Goal: Information Seeking & Learning: Learn about a topic

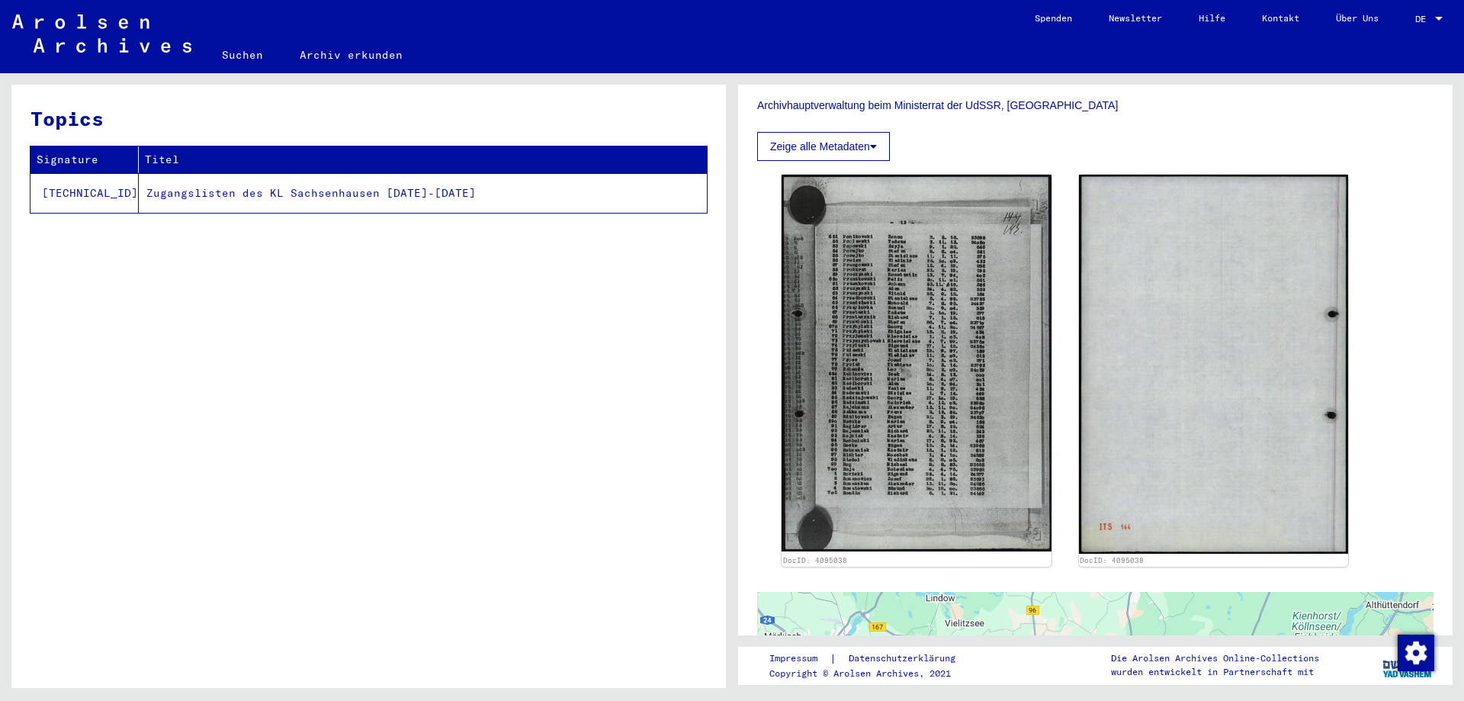
scroll to position [317, 0]
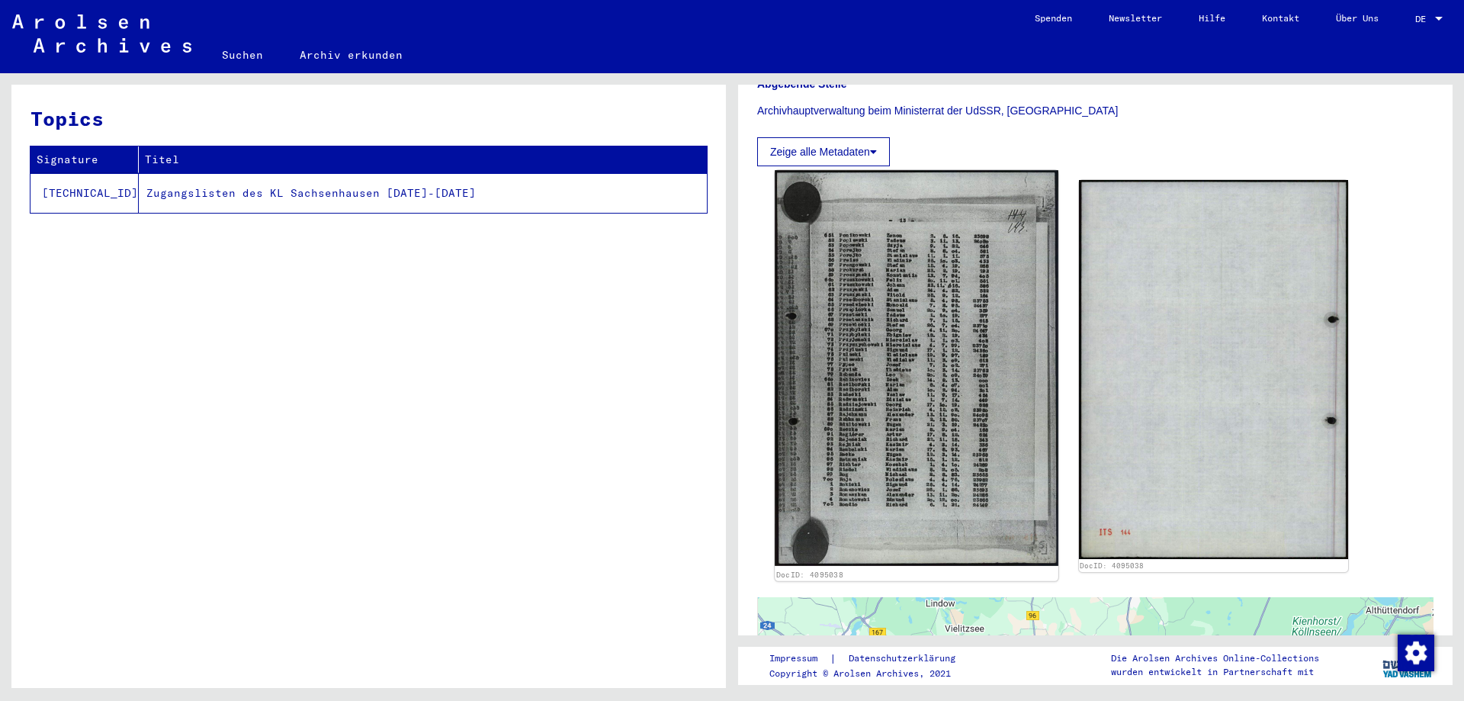
click at [978, 371] on img at bounding box center [916, 367] width 283 height 395
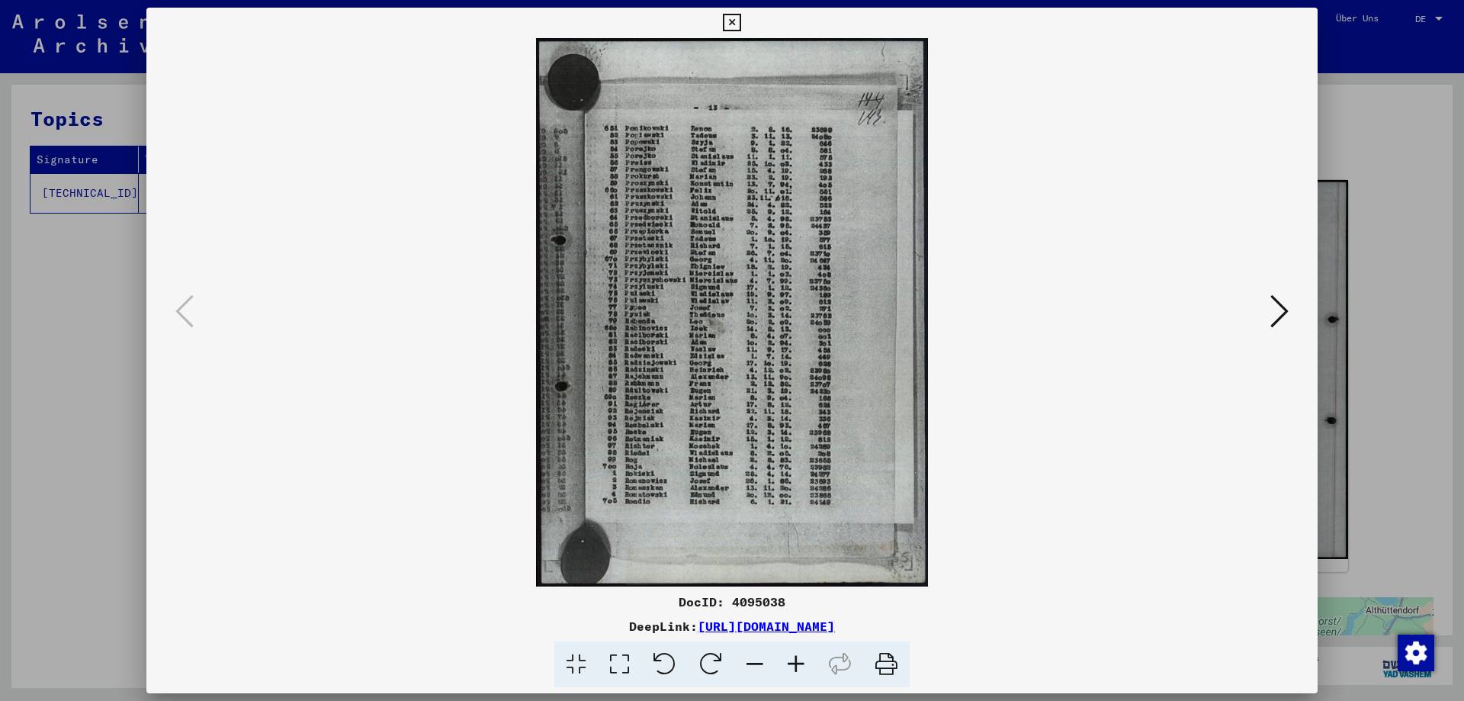
click at [796, 663] on icon at bounding box center [796, 664] width 41 height 47
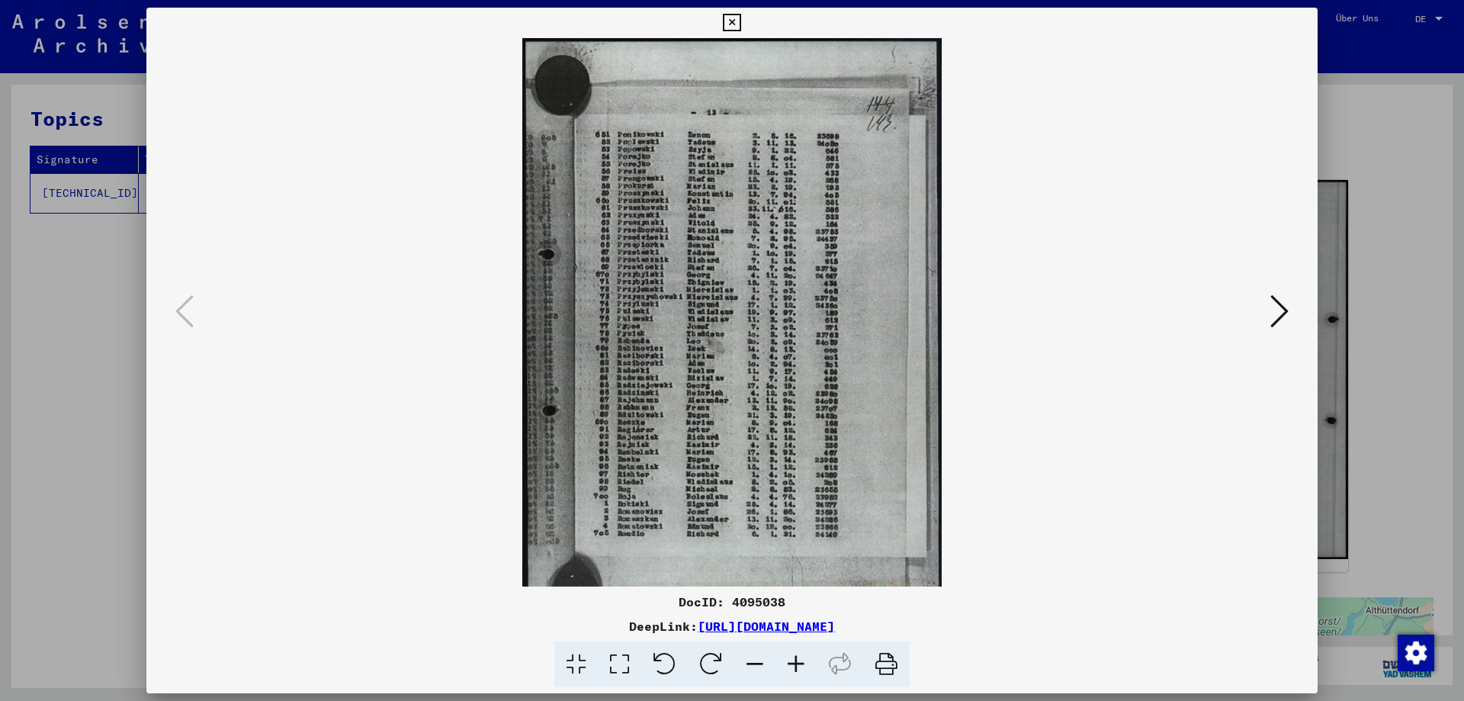
click at [796, 663] on icon at bounding box center [796, 664] width 41 height 47
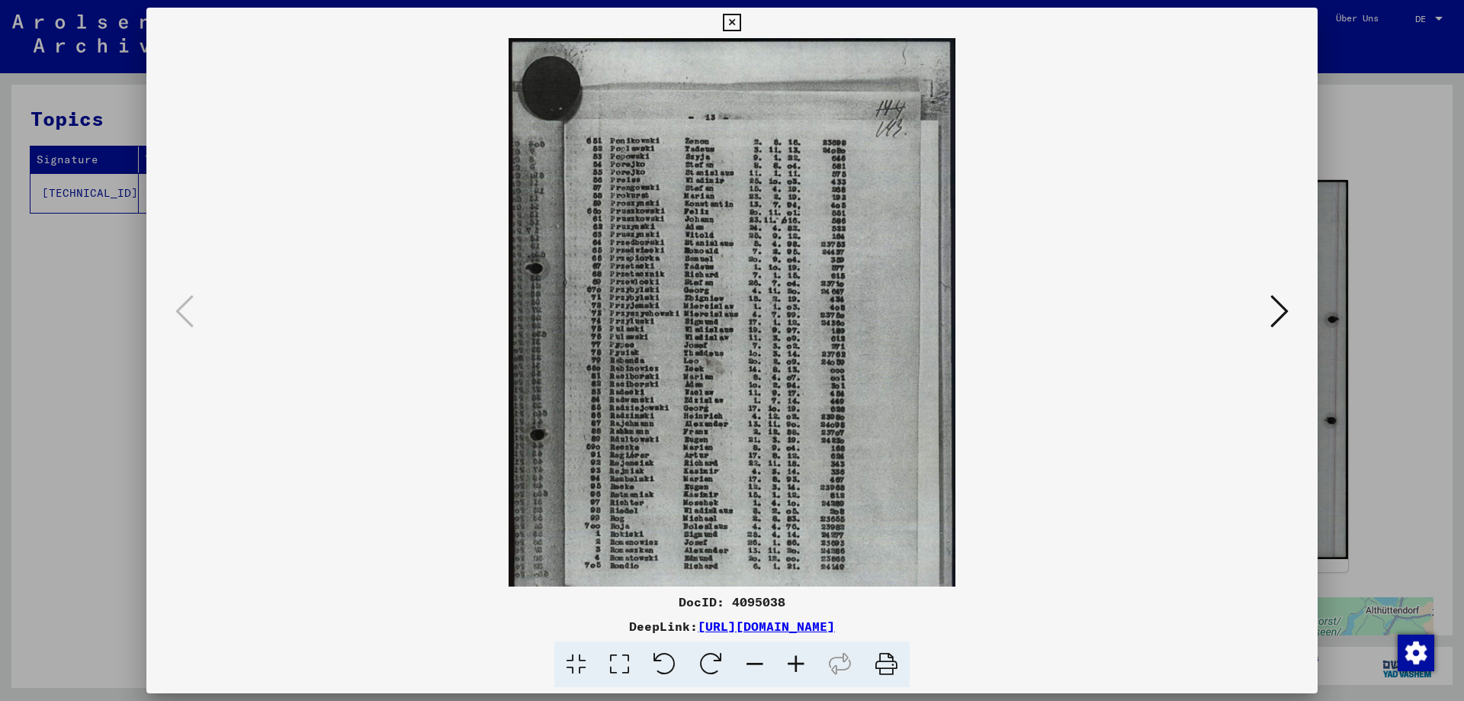
click at [796, 663] on icon at bounding box center [796, 664] width 41 height 47
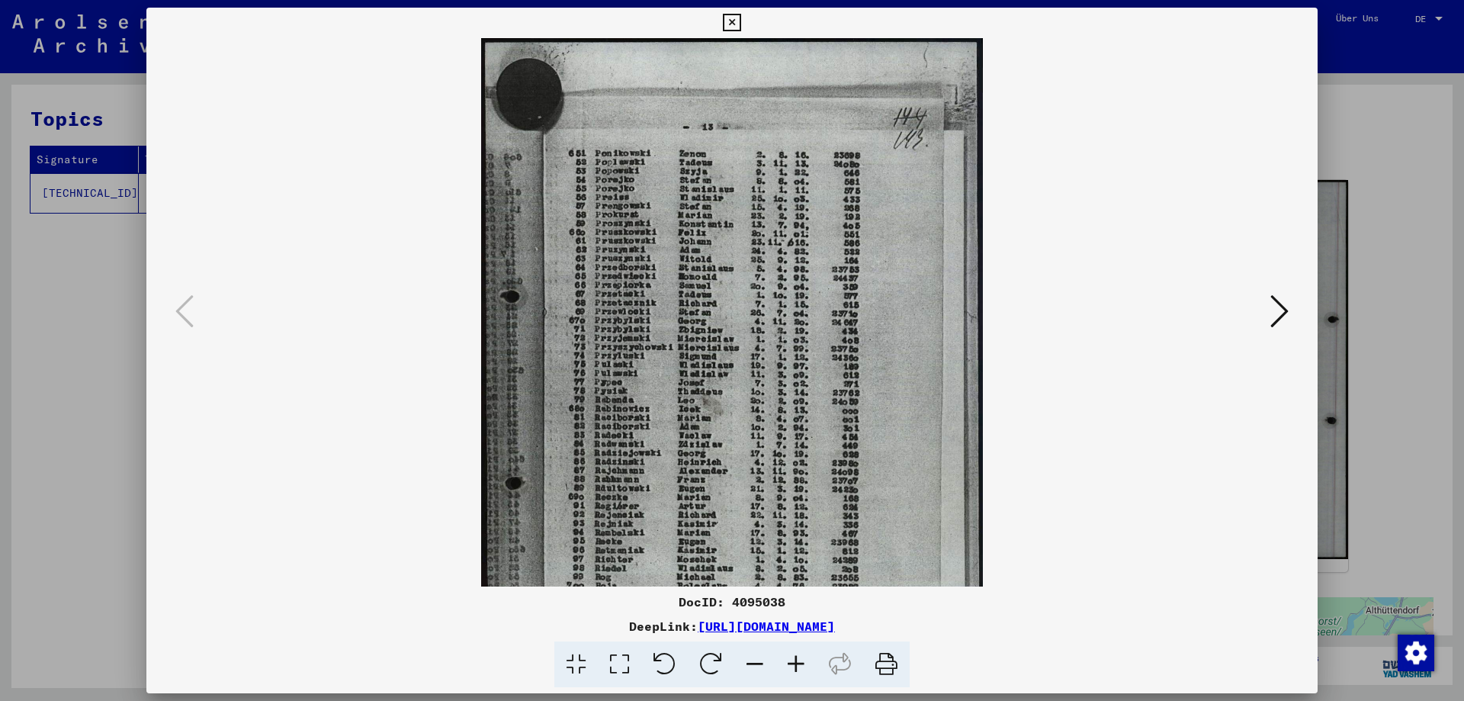
click at [796, 663] on icon at bounding box center [796, 664] width 41 height 47
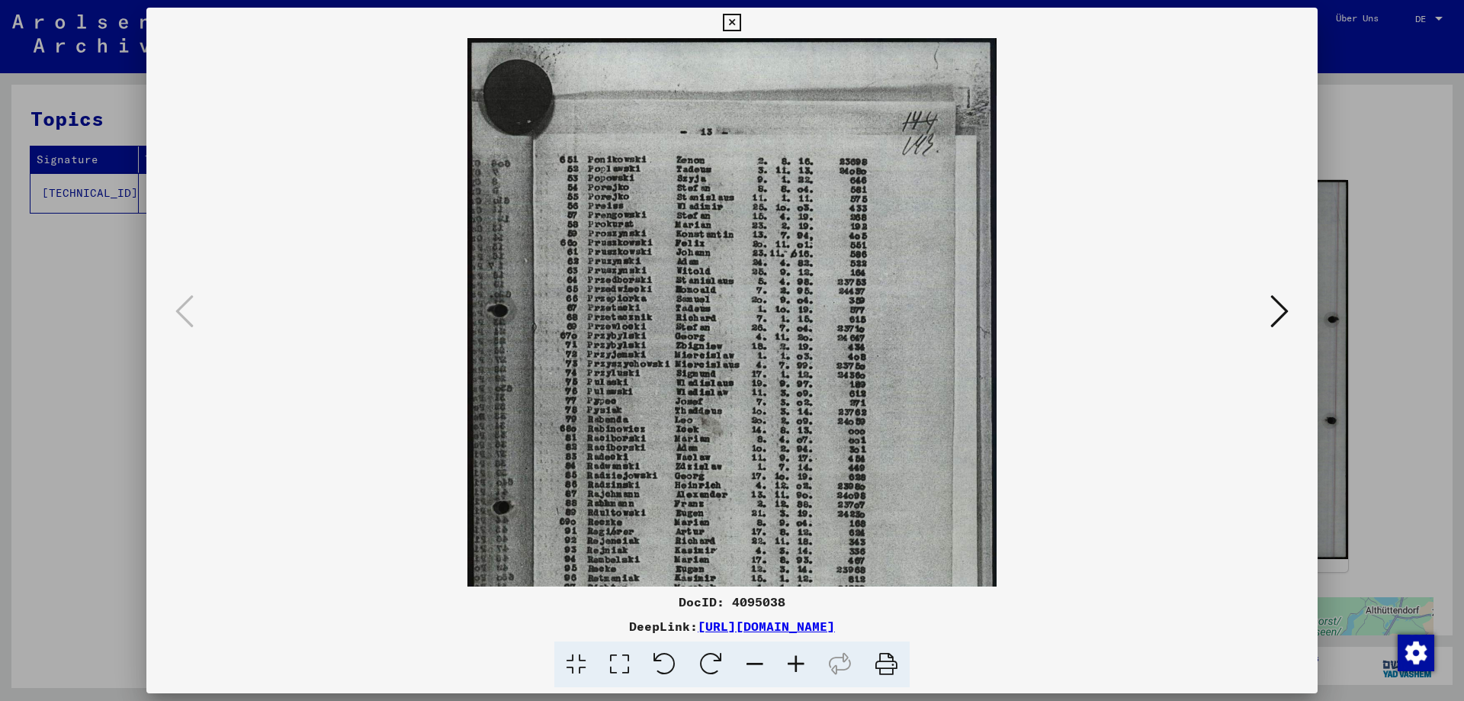
click at [796, 663] on icon at bounding box center [796, 664] width 41 height 47
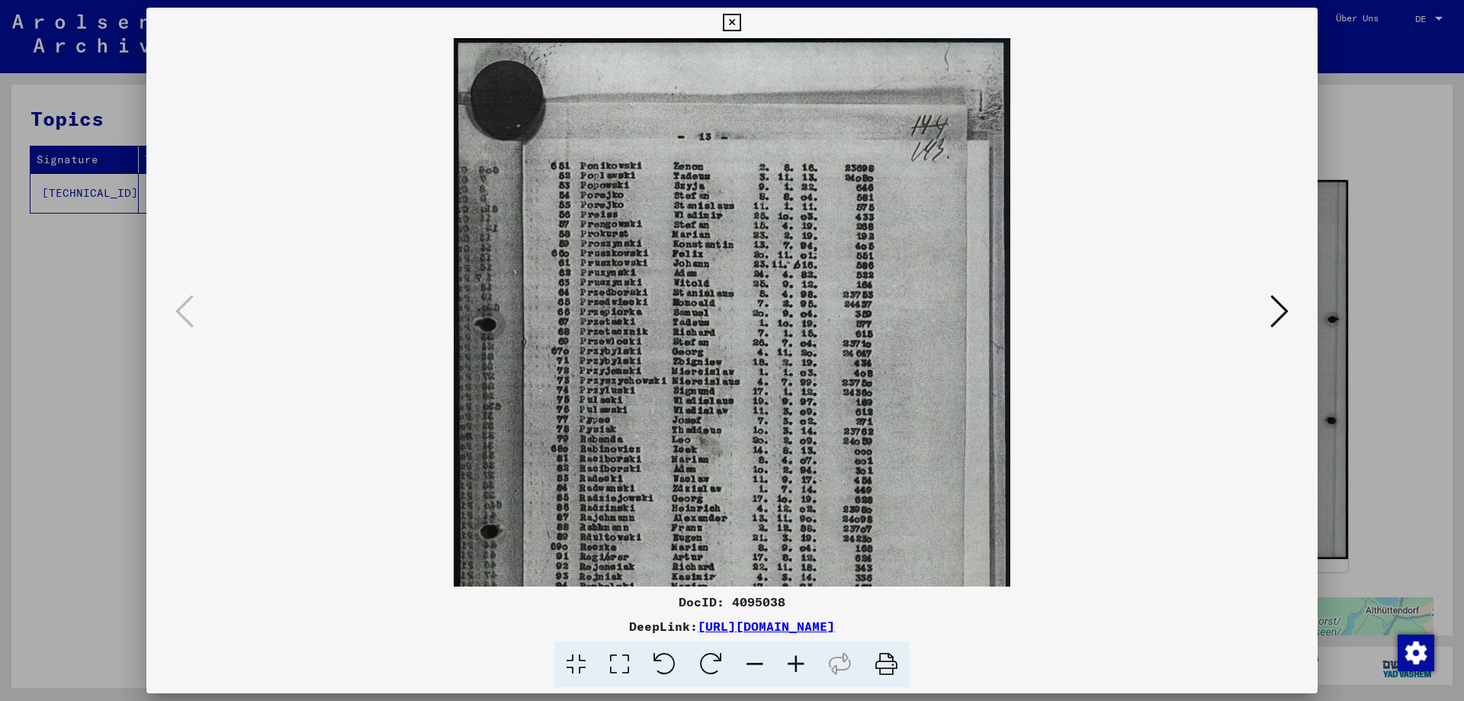
click at [796, 663] on icon at bounding box center [796, 664] width 41 height 47
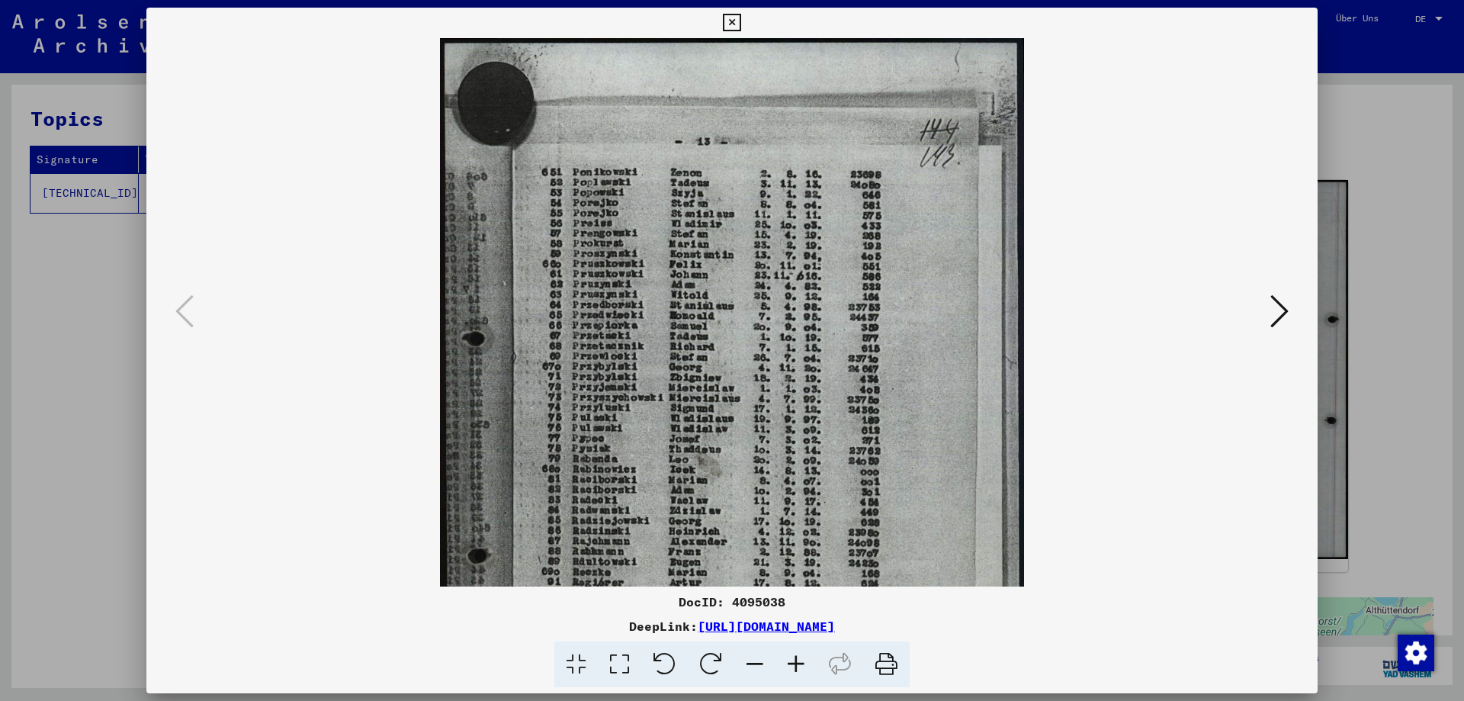
click at [796, 663] on icon at bounding box center [796, 664] width 41 height 47
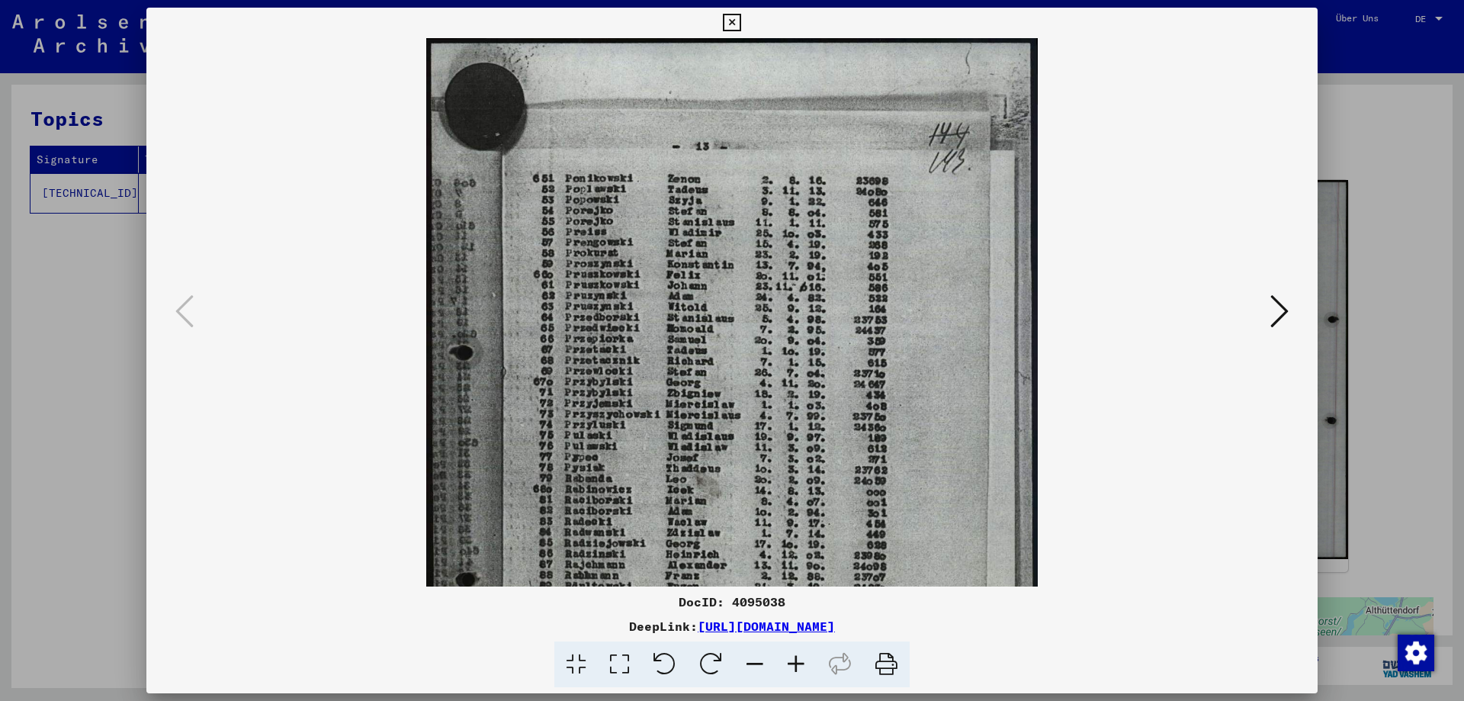
click at [796, 663] on icon at bounding box center [796, 664] width 41 height 47
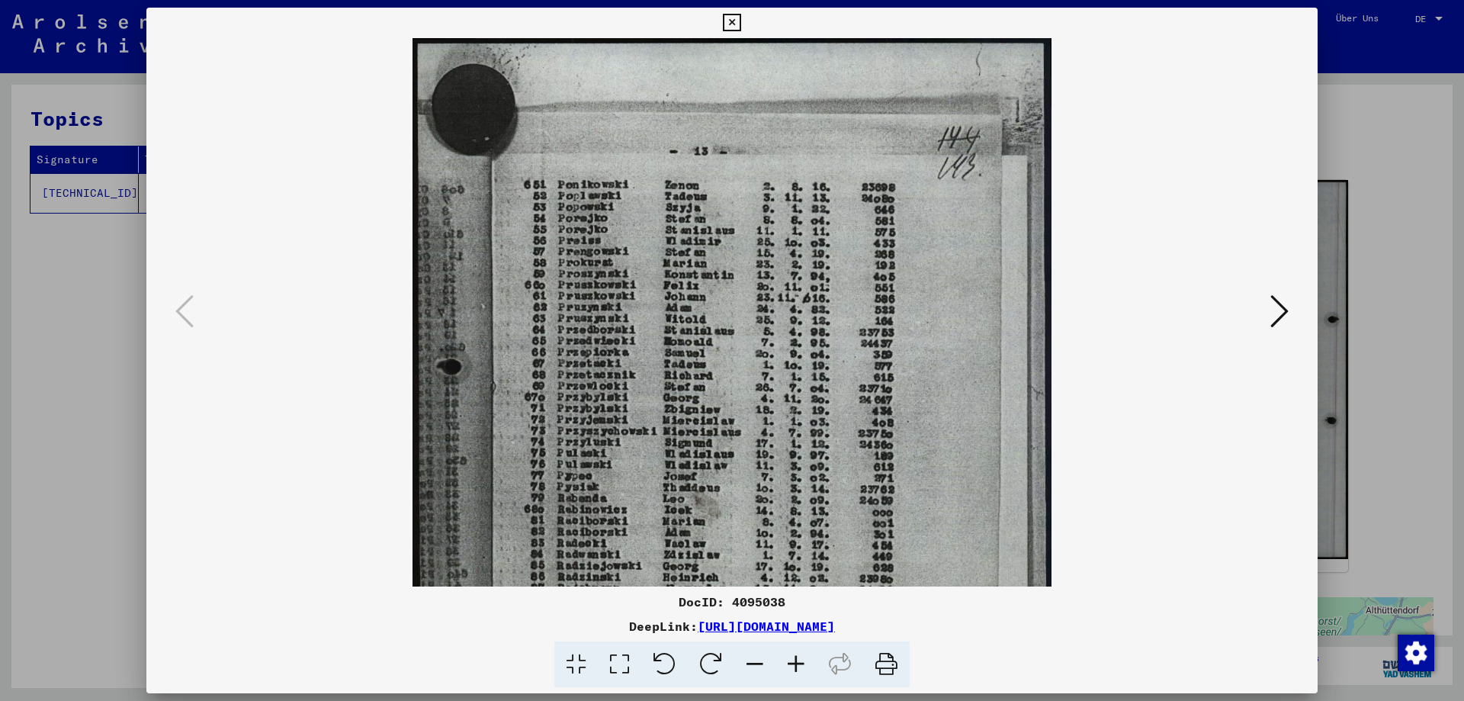
click at [796, 663] on icon at bounding box center [796, 664] width 41 height 47
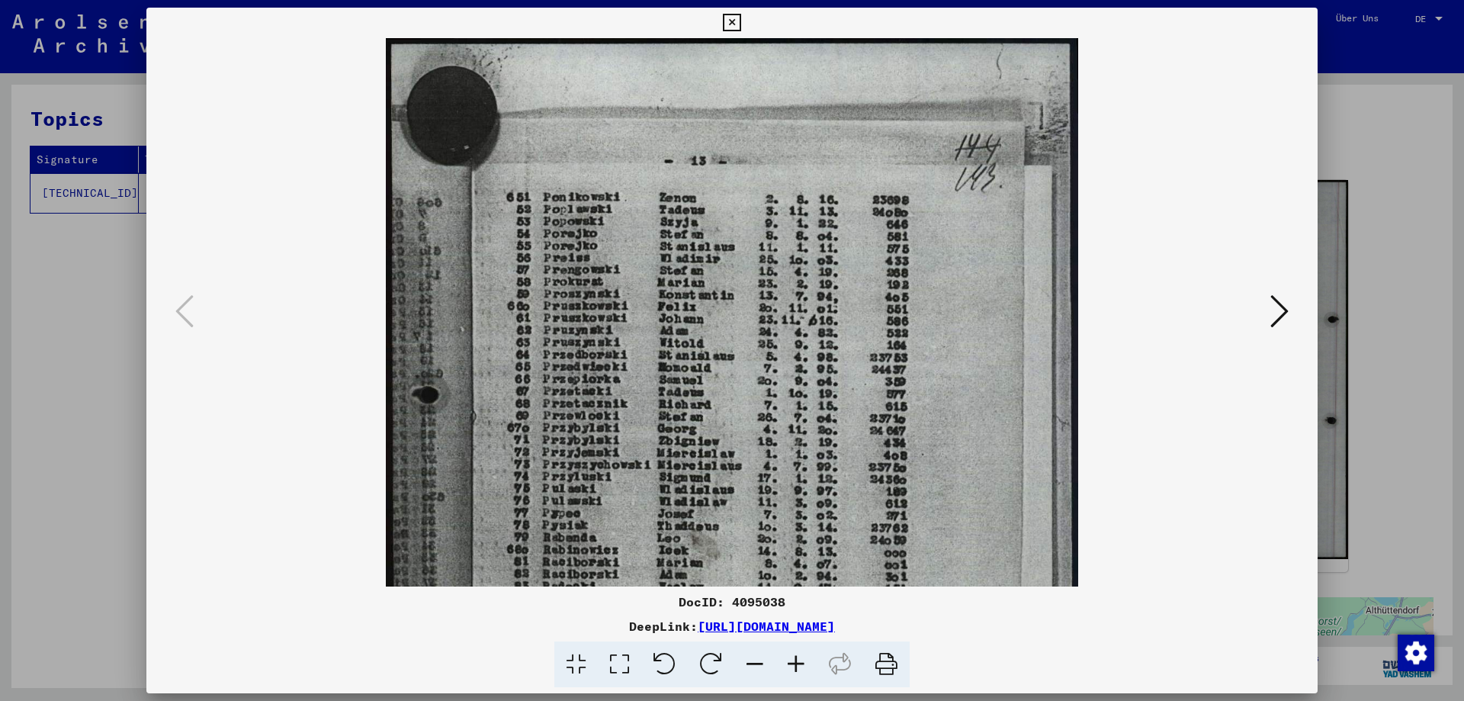
click at [796, 663] on icon at bounding box center [796, 664] width 41 height 47
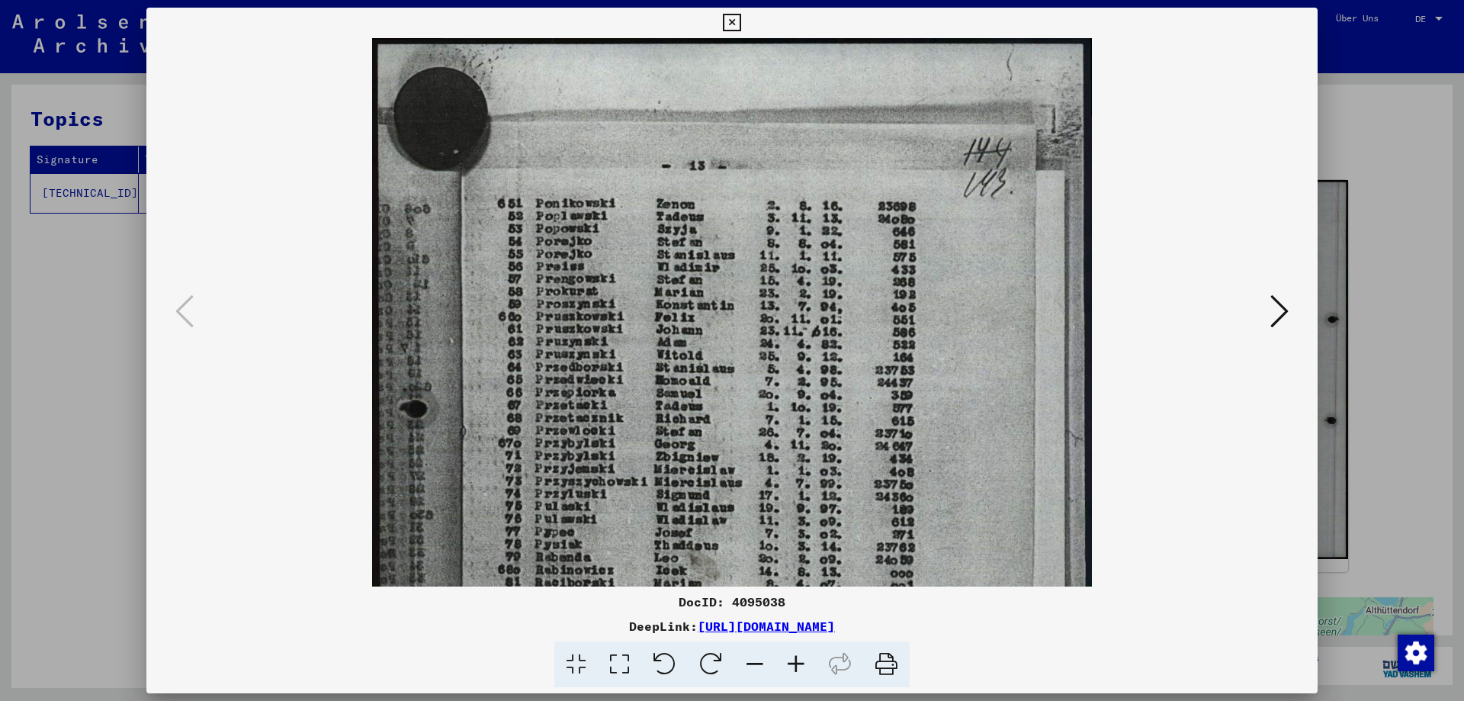
click at [796, 663] on icon at bounding box center [796, 664] width 41 height 47
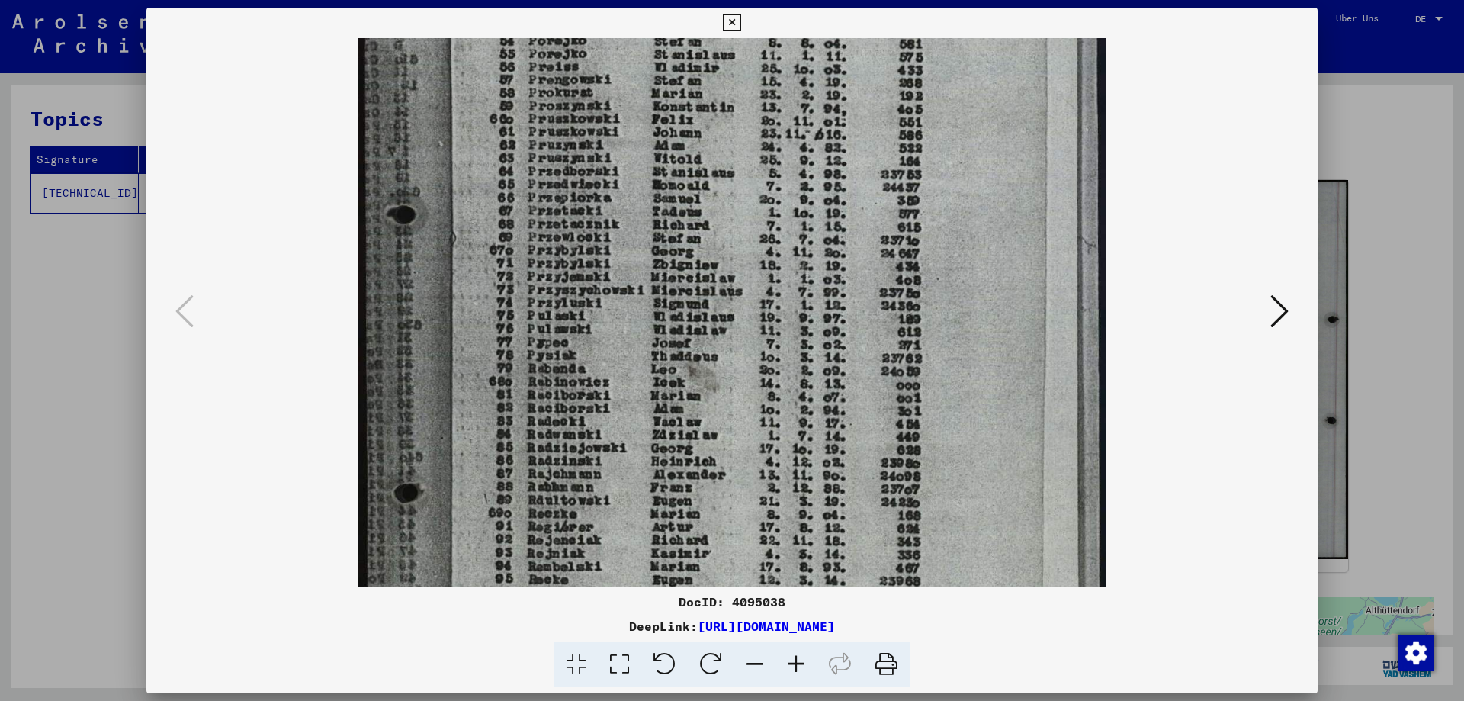
drag, startPoint x: 737, startPoint y: 501, endPoint x: 741, endPoint y: 293, distance: 208.2
click at [741, 293] on img at bounding box center [732, 352] width 748 height 1044
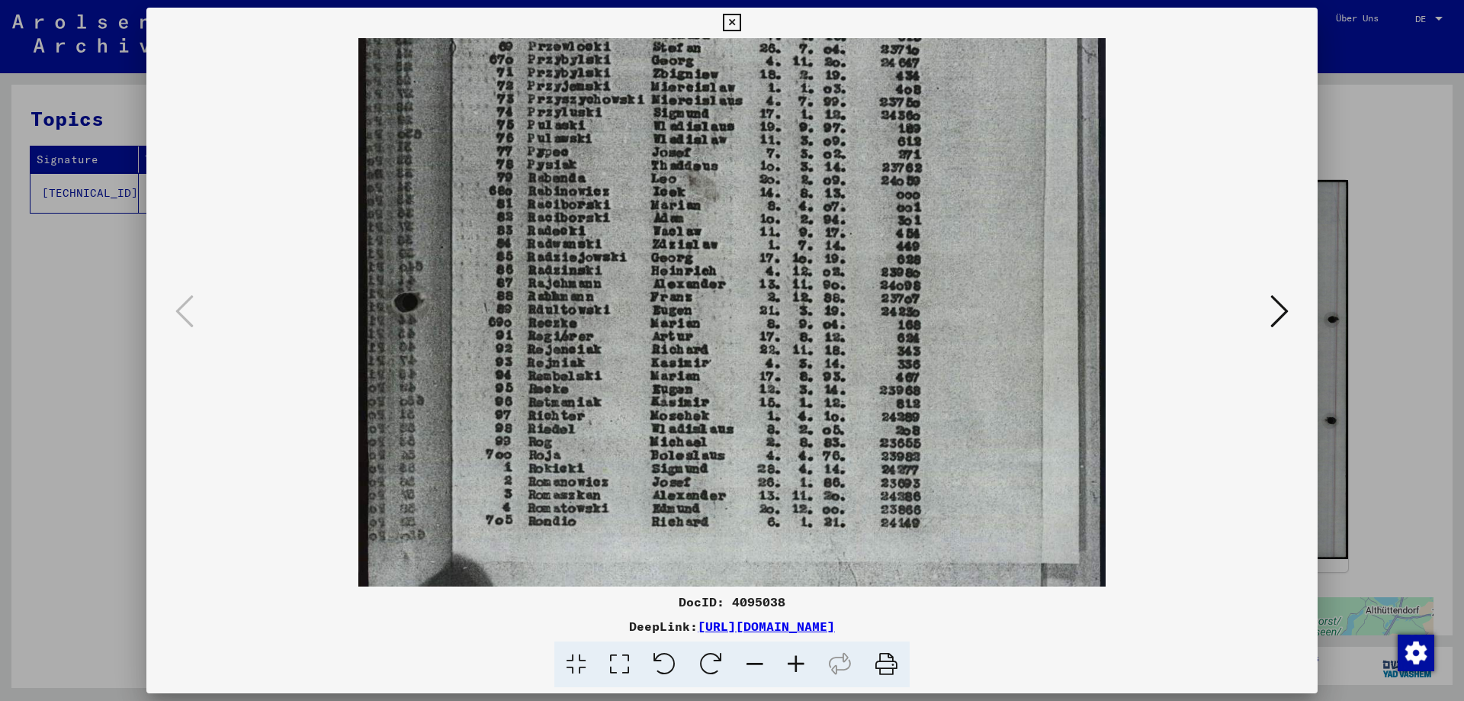
drag, startPoint x: 735, startPoint y: 409, endPoint x: 744, endPoint y: 208, distance: 200.8
click at [744, 208] on img at bounding box center [732, 161] width 748 height 1044
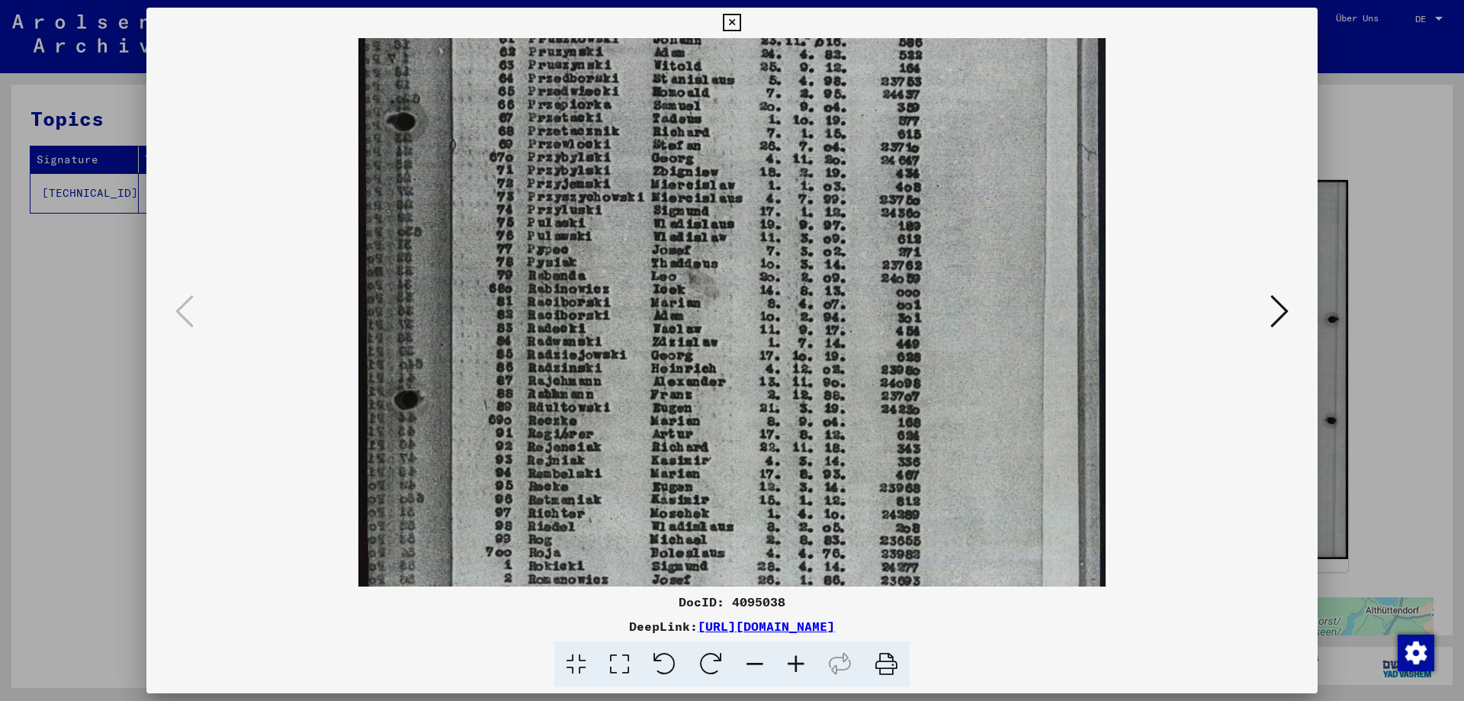
scroll to position [292, 0]
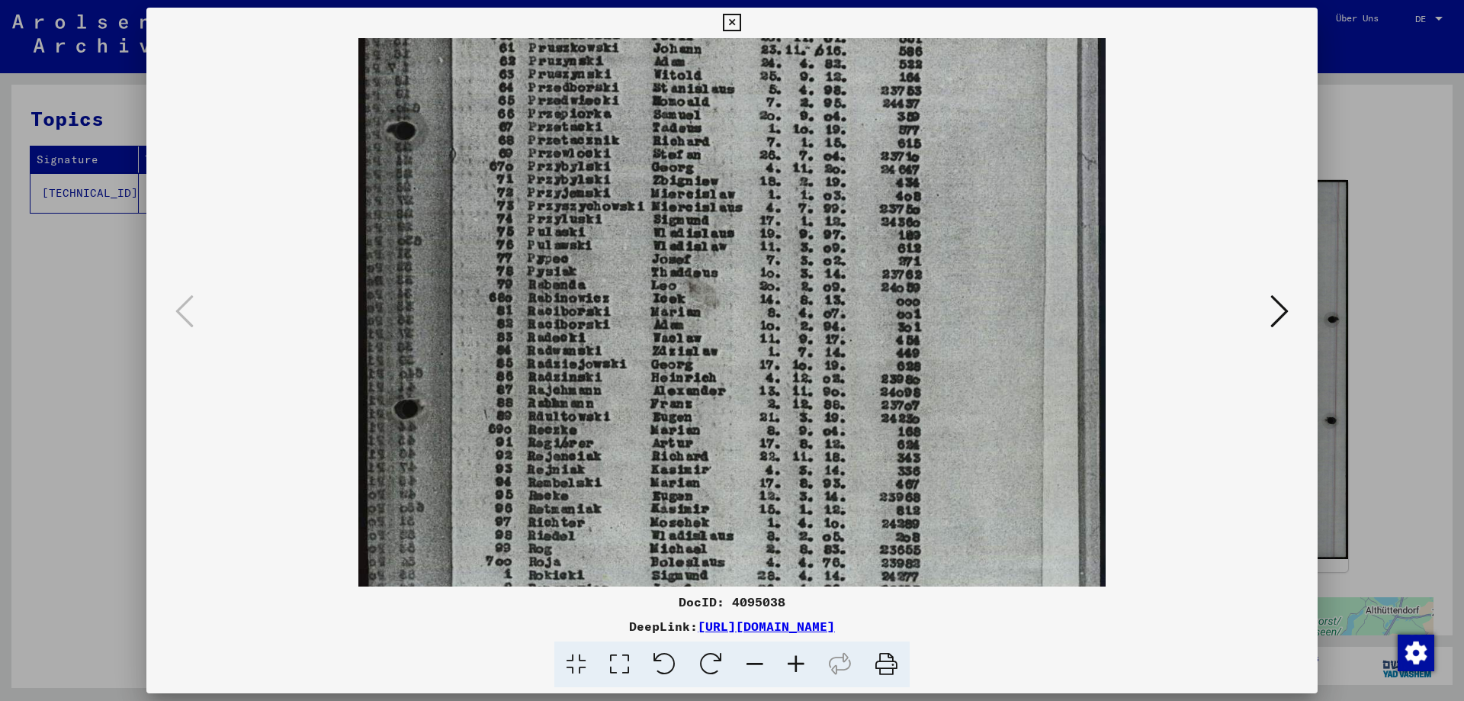
drag, startPoint x: 693, startPoint y: 329, endPoint x: 667, endPoint y: 445, distance: 119.5
click at [667, 445] on img at bounding box center [732, 268] width 748 height 1044
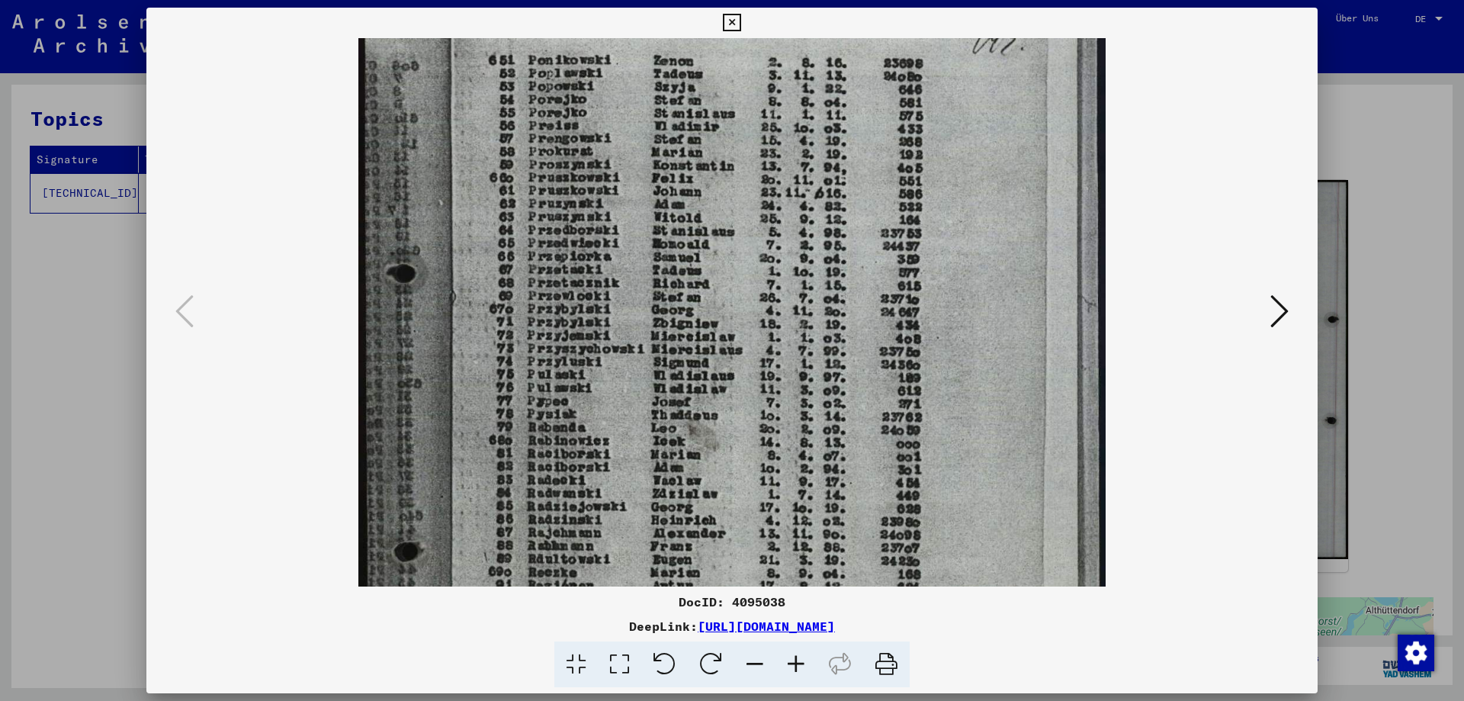
scroll to position [63, 0]
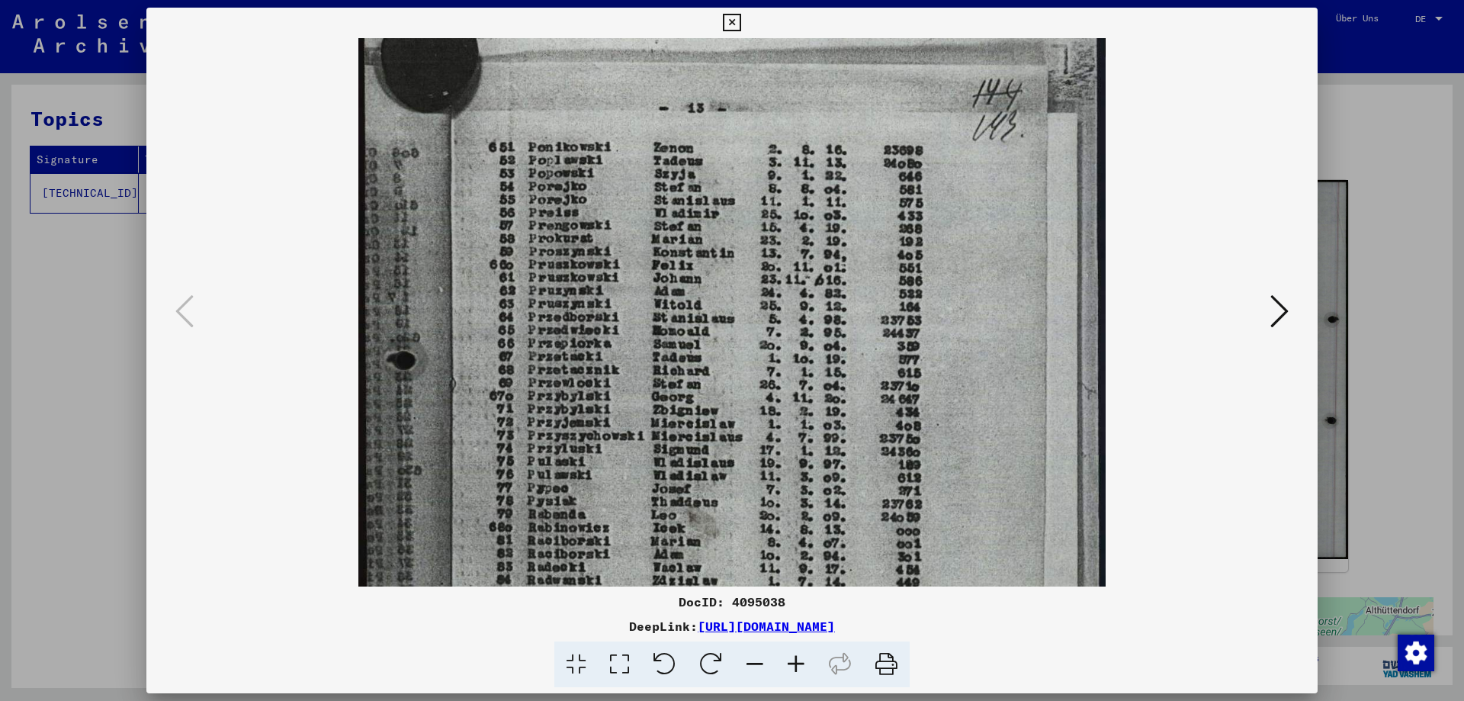
drag, startPoint x: 967, startPoint y: 236, endPoint x: 964, endPoint y: 465, distance: 229.6
click at [964, 465] on img at bounding box center [732, 498] width 748 height 1044
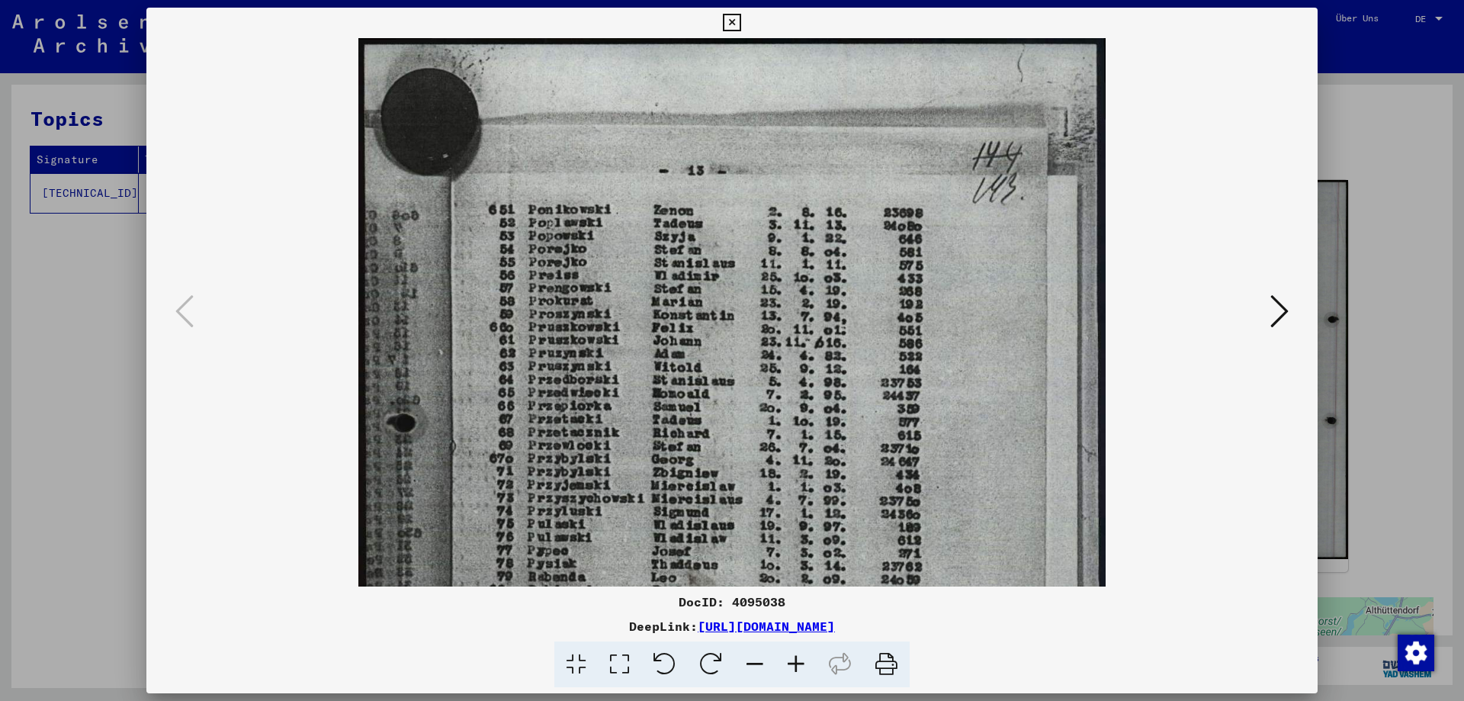
drag, startPoint x: 953, startPoint y: 272, endPoint x: 946, endPoint y: 497, distance: 225.1
click at [946, 497] on img at bounding box center [732, 560] width 748 height 1044
click at [731, 27] on icon at bounding box center [732, 23] width 18 height 18
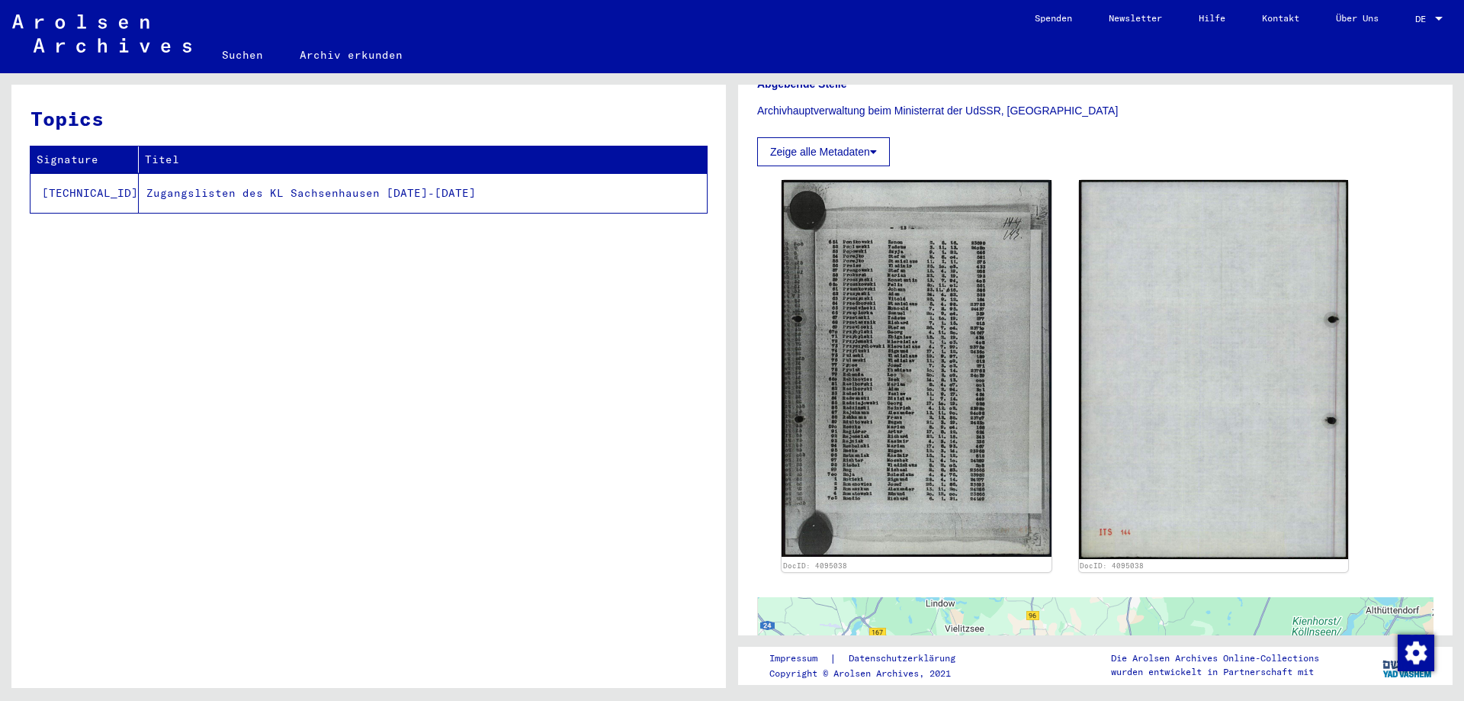
click at [584, 226] on div "Topics Signature Titel [TECHNICAL_ID] Zugangslisten des KL Sachsenhausen [DATE]…" at bounding box center [368, 392] width 715 height 615
click at [874, 156] on icon at bounding box center [873, 151] width 7 height 11
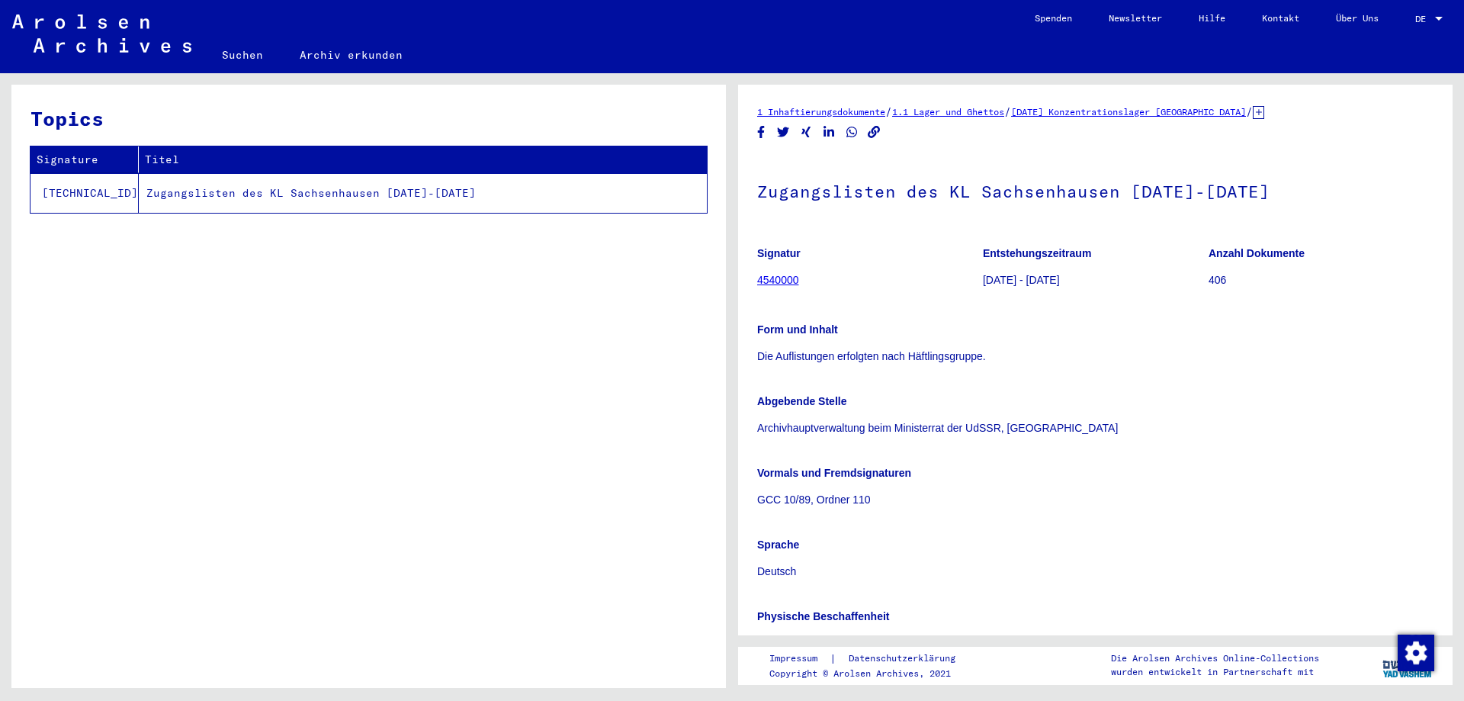
click at [780, 276] on link "4540000" at bounding box center [778, 280] width 42 height 12
